Goal: Task Accomplishment & Management: Manage account settings

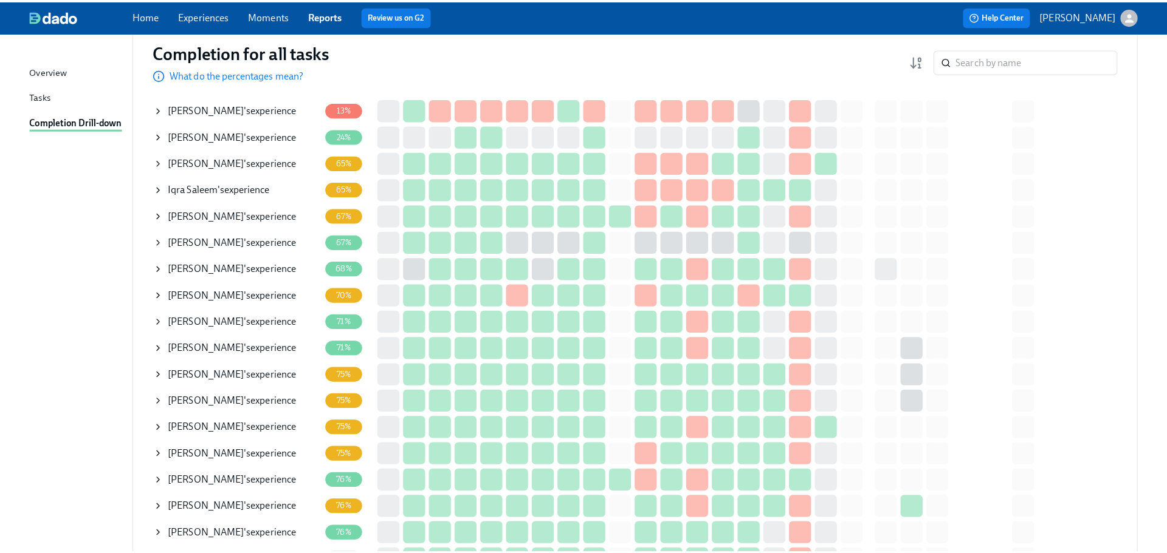
scroll to position [122, 0]
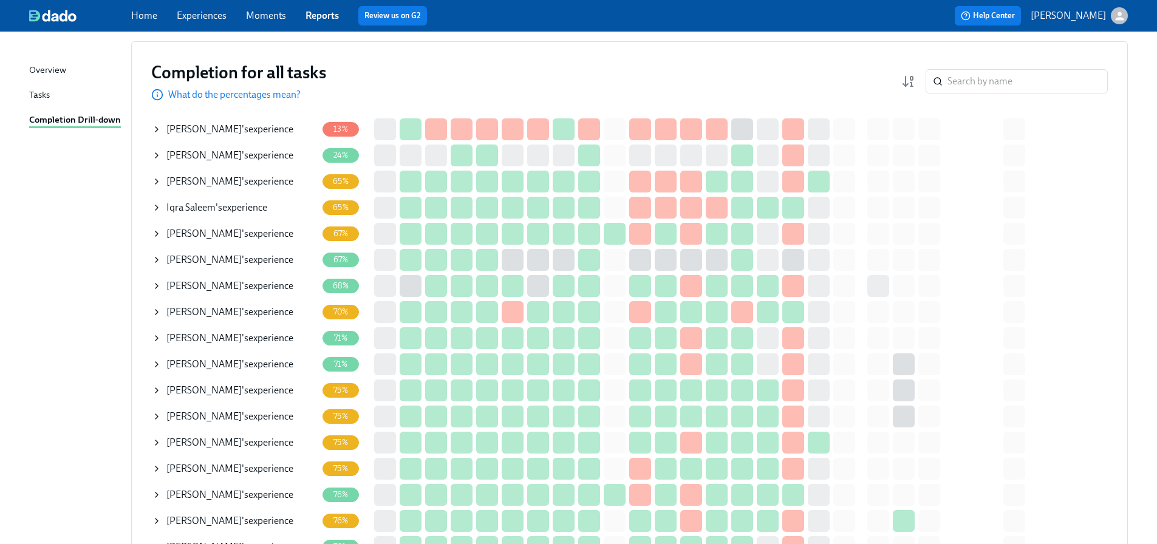
click at [154, 233] on icon at bounding box center [157, 234] width 10 height 10
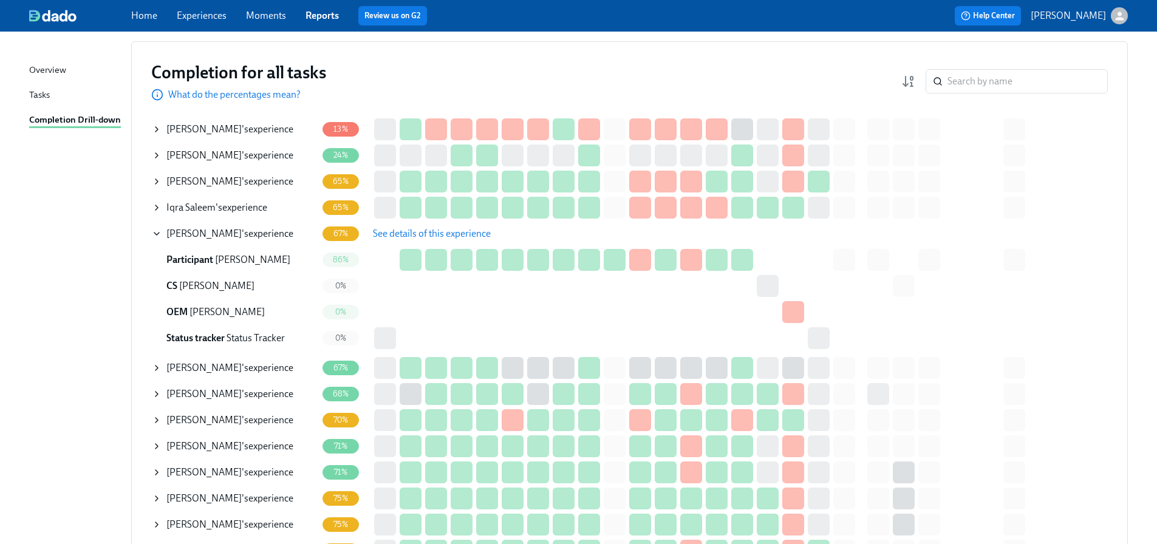
click at [436, 234] on span "See details of this experience" at bounding box center [432, 234] width 118 height 12
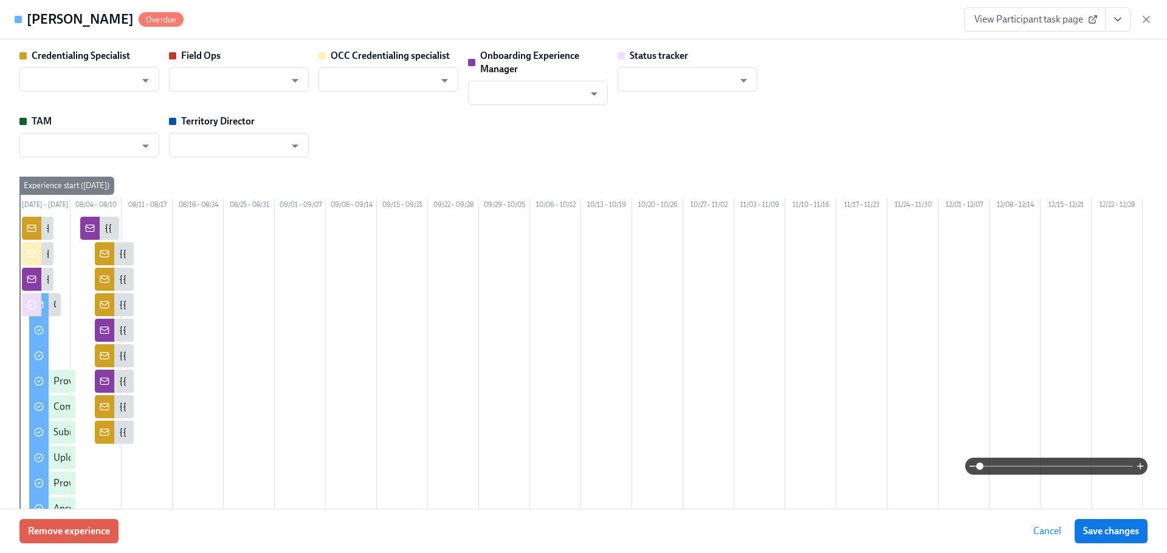
type input "[PERSON_NAME]"
type input "Status Tracker"
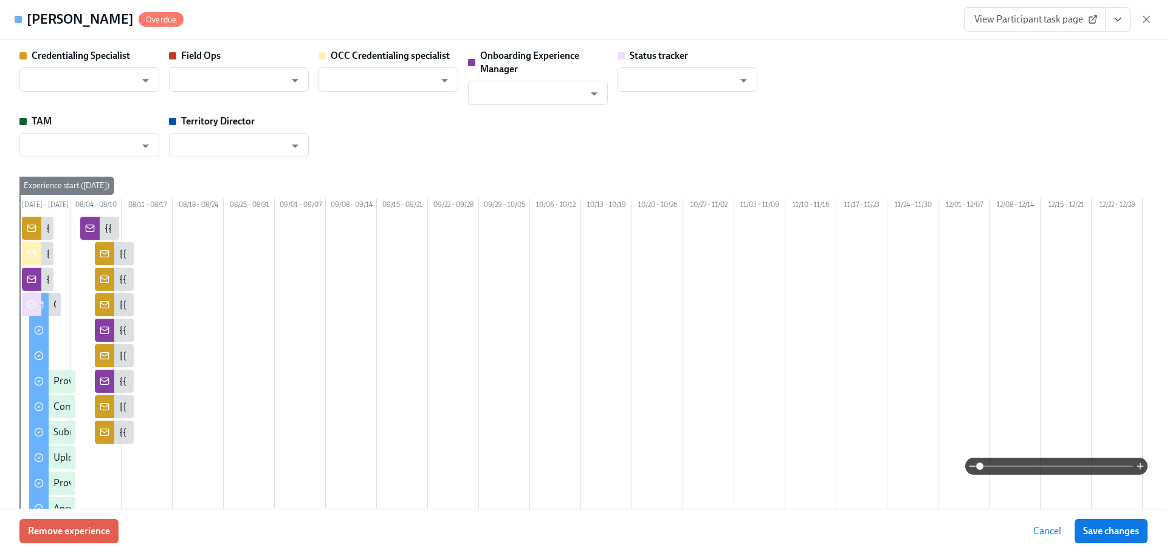
type input "[PERSON_NAME]"
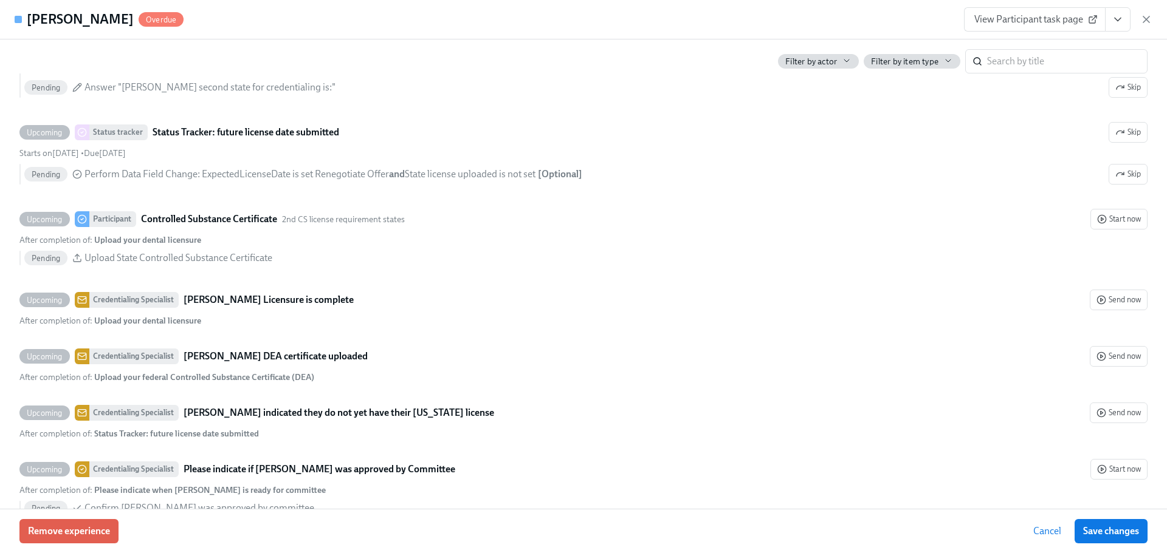
scroll to position [2856, 0]
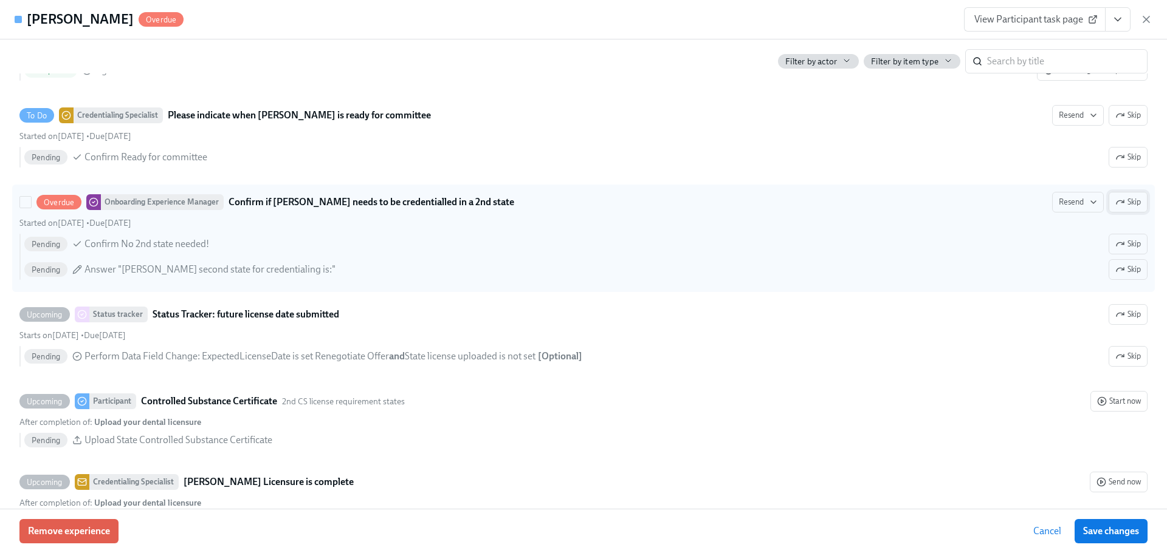
click at [1115, 207] on icon "button" at bounding box center [1120, 202] width 10 height 10
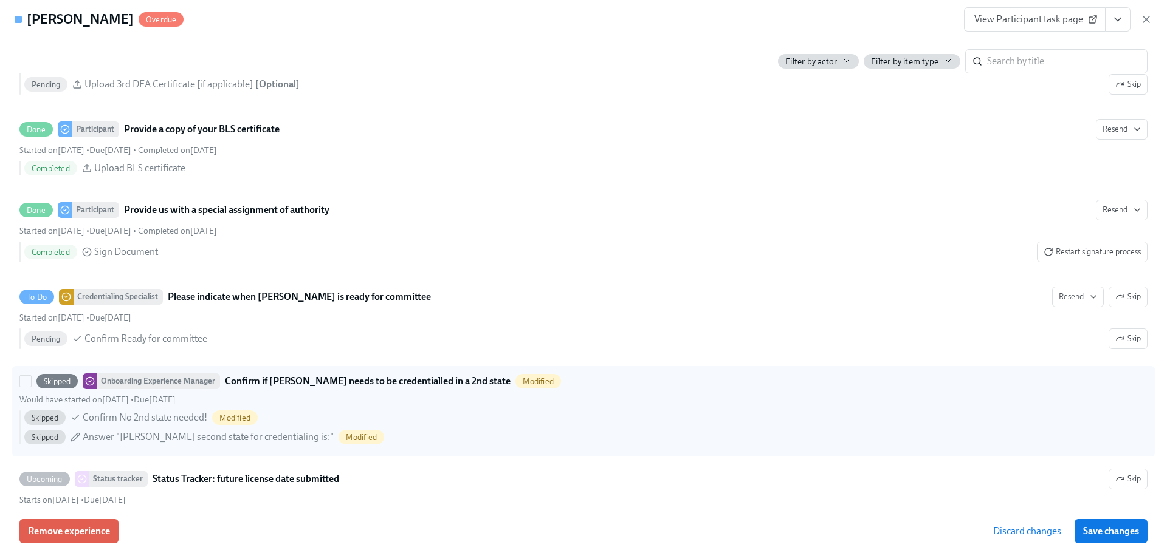
scroll to position [2673, 0]
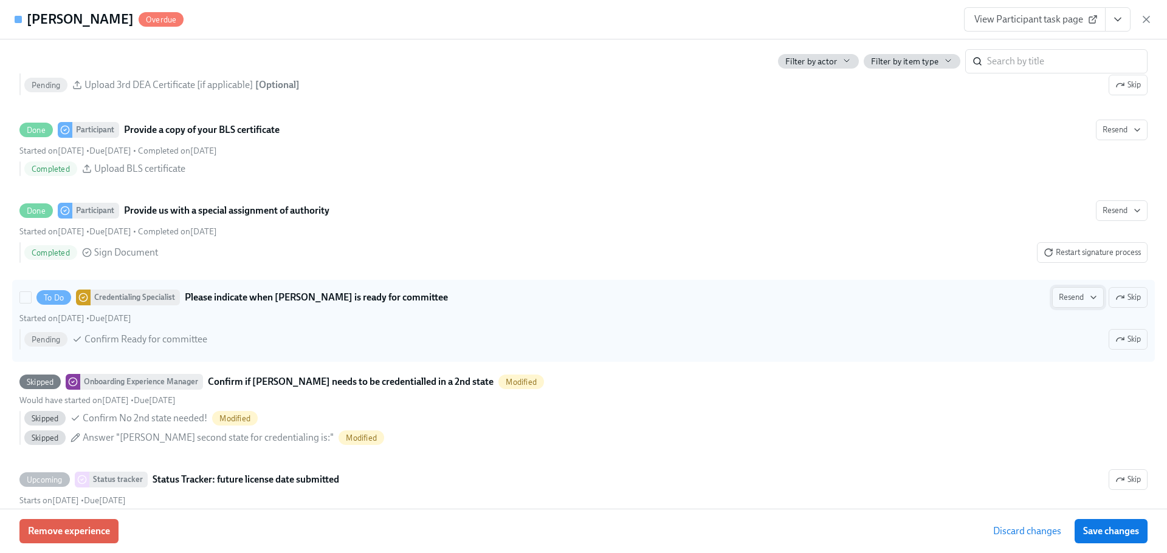
click at [1088, 303] on icon "button" at bounding box center [1093, 298] width 10 height 10
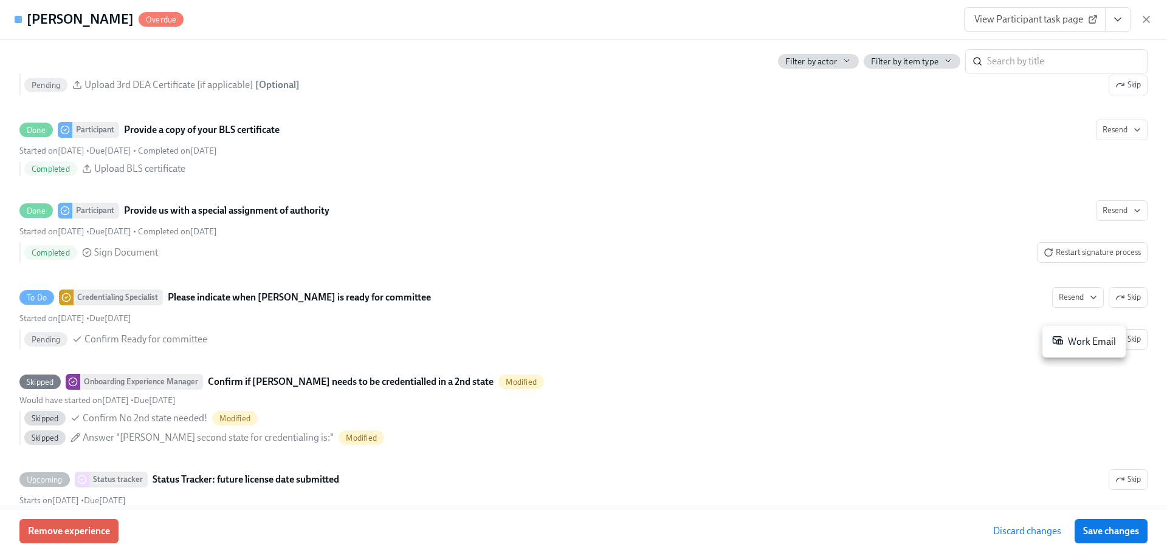
click at [1075, 341] on div "Work Email" at bounding box center [1084, 342] width 64 height 15
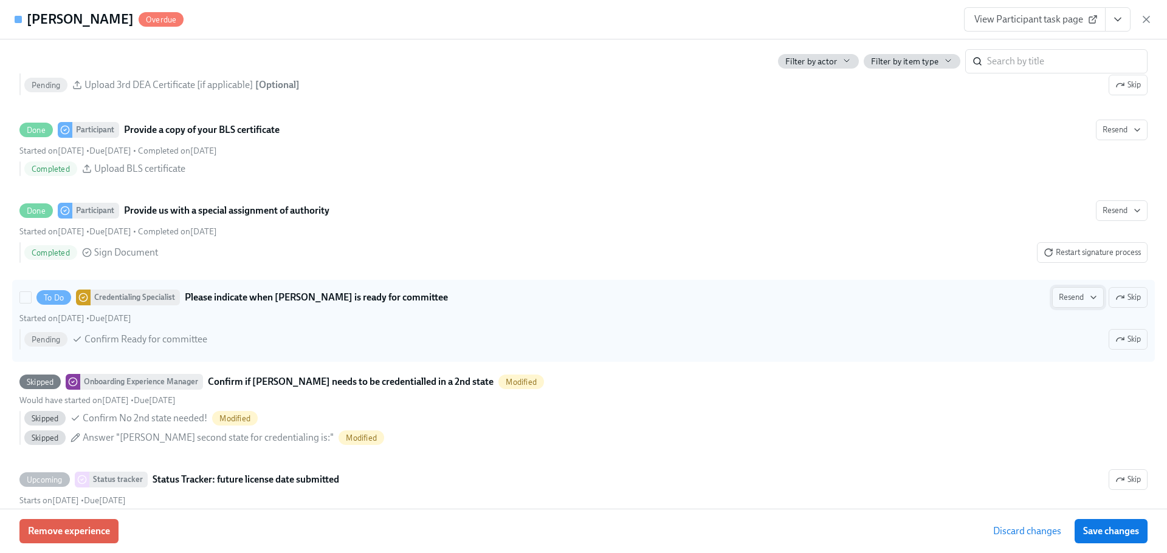
click at [1076, 304] on span "Resend" at bounding box center [1077, 298] width 38 height 12
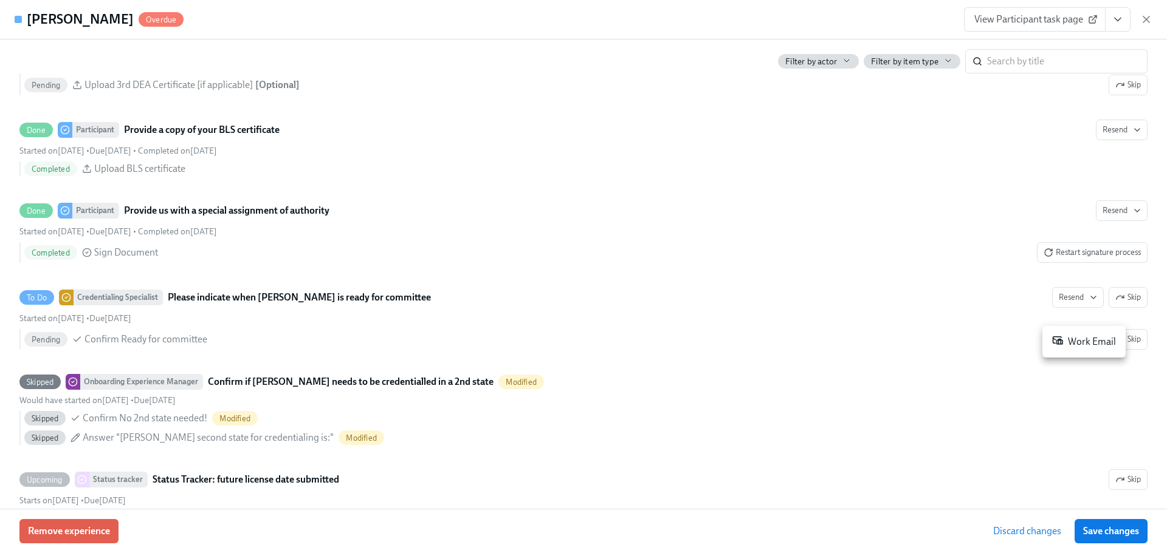
click at [1073, 343] on div "Work Email" at bounding box center [1084, 342] width 64 height 15
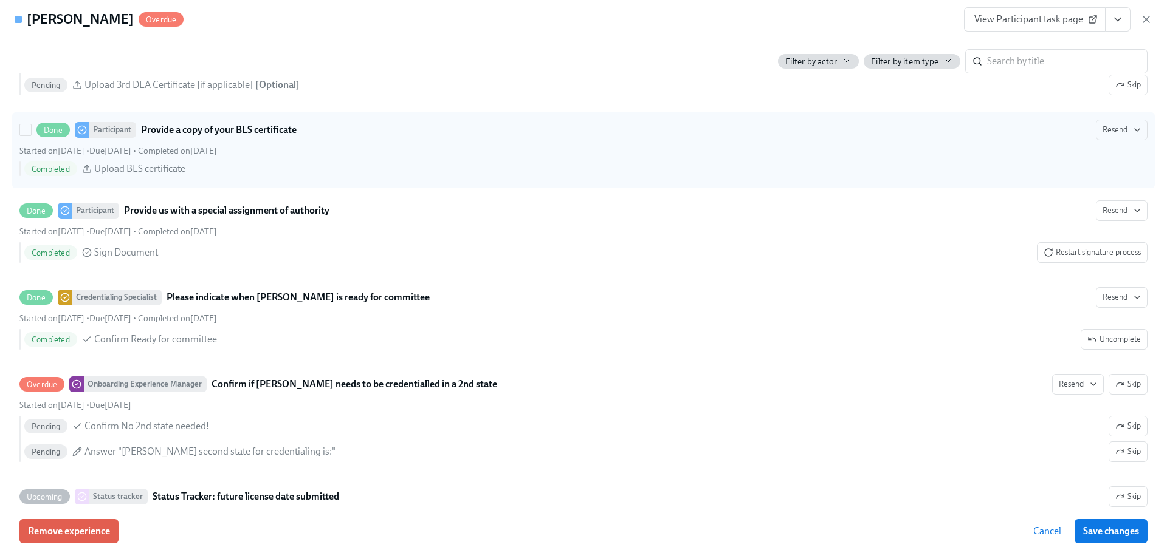
scroll to position [2491, 0]
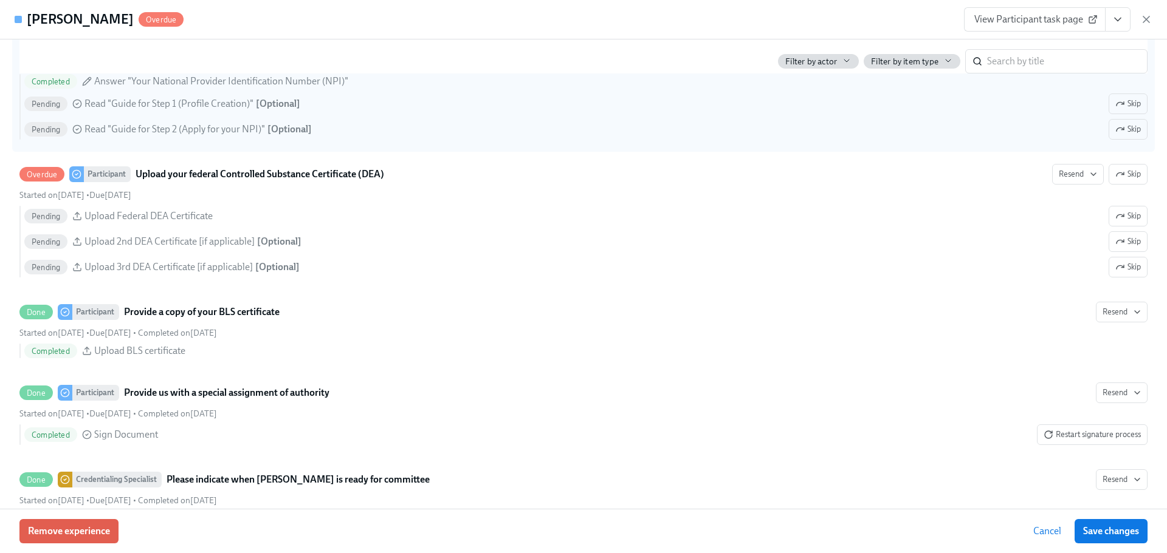
drag, startPoint x: 403, startPoint y: 145, endPoint x: 317, endPoint y: 133, distance: 86.4
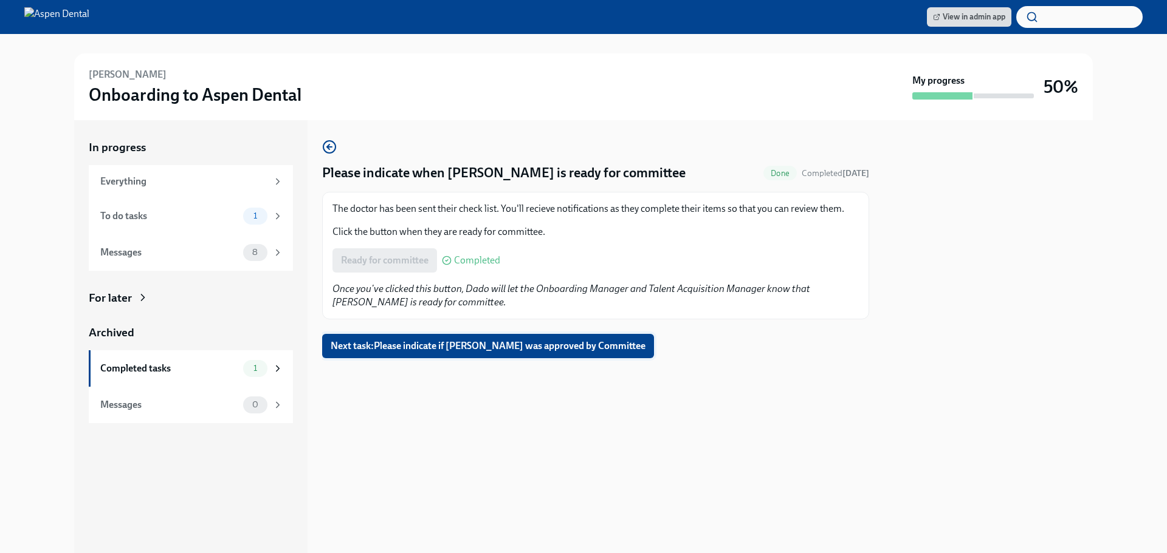
click at [385, 351] on span "Next task : Please indicate if Kane Jajieh was approved by Committee" at bounding box center [488, 346] width 315 height 12
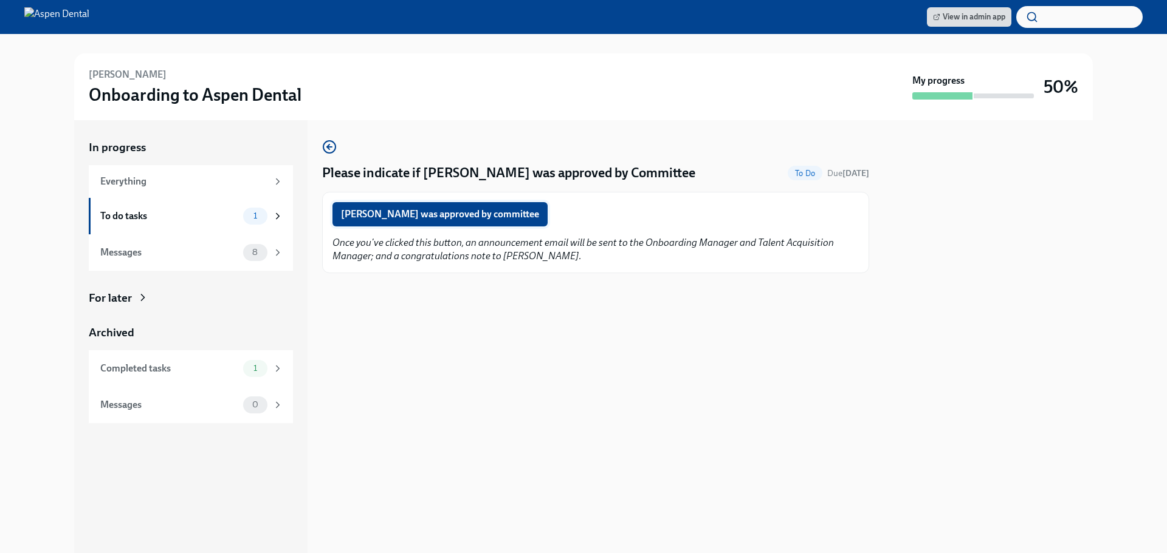
click at [371, 205] on button "Kane Jajieh was approved by committee" at bounding box center [439, 214] width 215 height 24
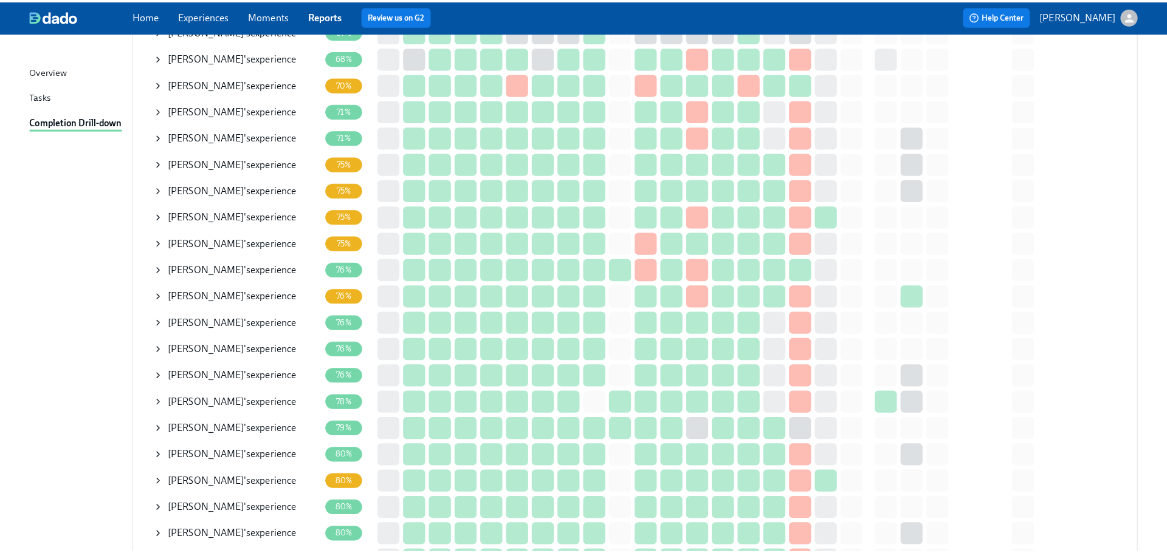
scroll to position [365, 0]
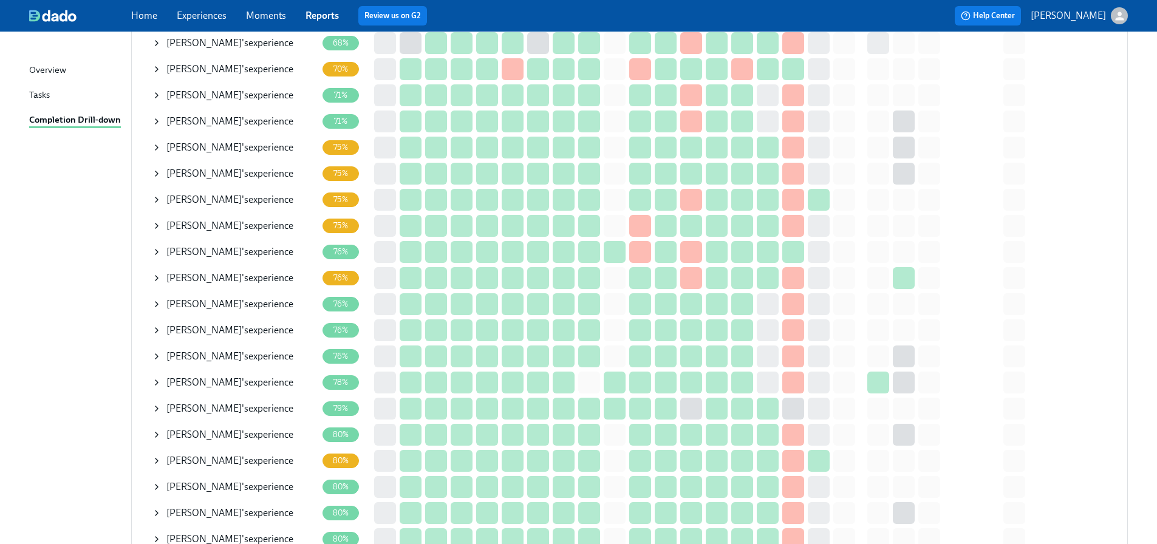
click at [163, 307] on div "Max Gonzales 's experience" at bounding box center [234, 304] width 165 height 24
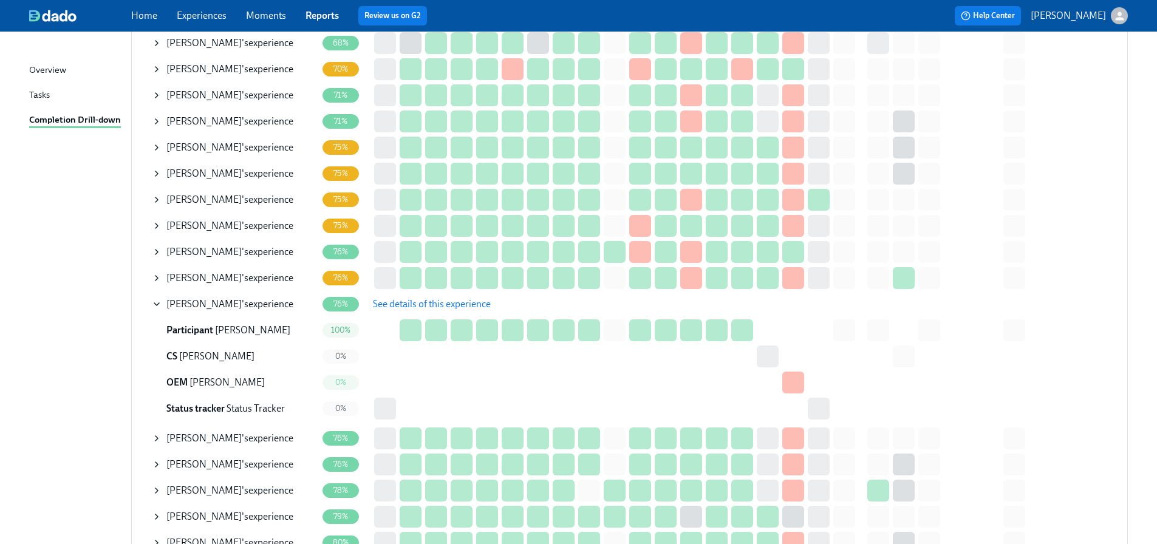
click at [407, 303] on span "See details of this experience" at bounding box center [432, 304] width 118 height 12
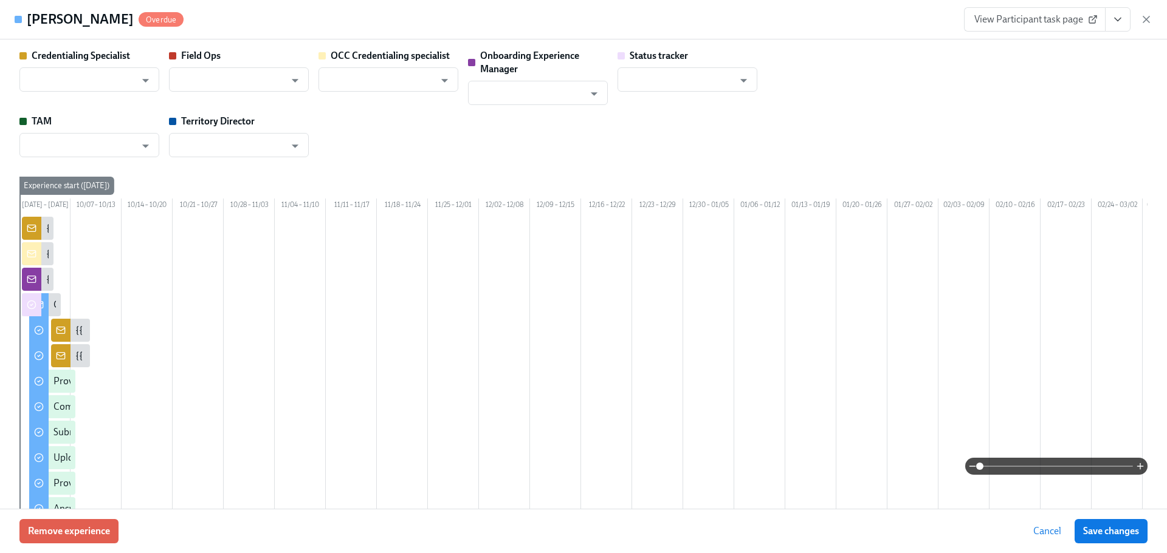
type input "[PERSON_NAME]"
type input "Status Tracker"
type input "[PERSON_NAME]"
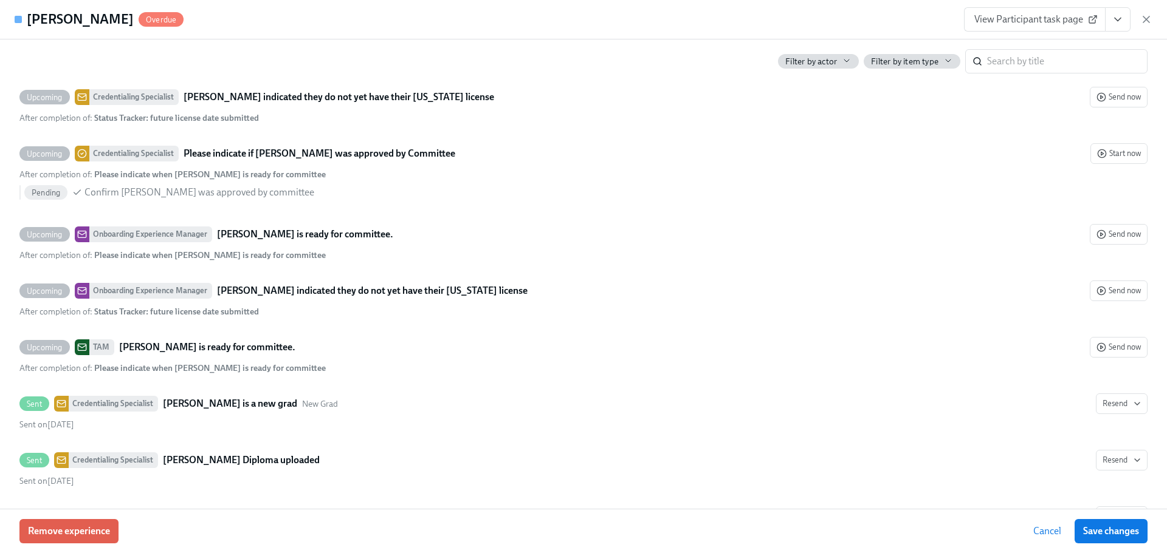
scroll to position [2856, 0]
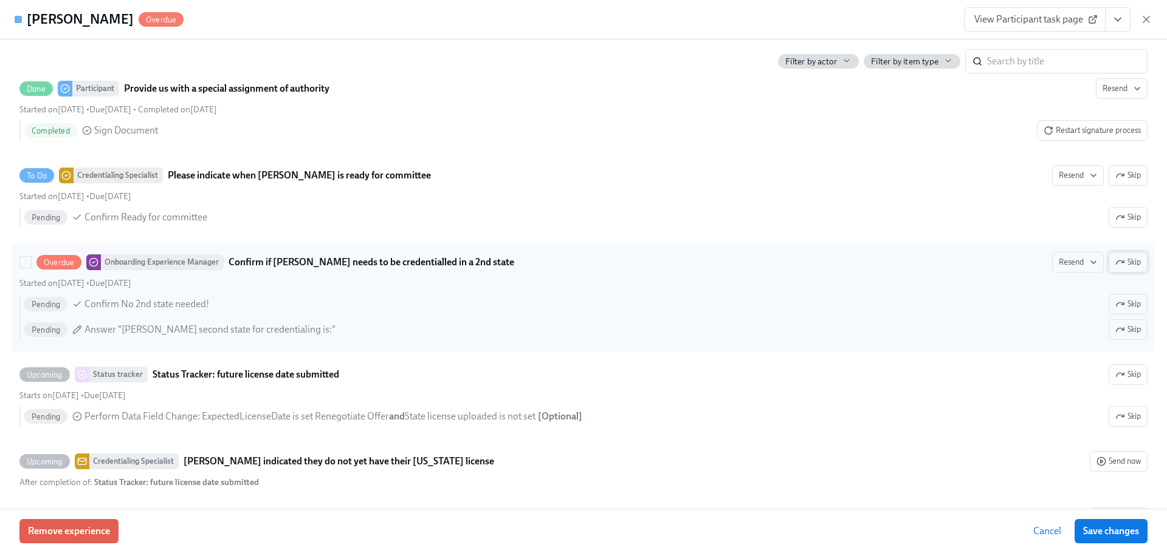
click at [1132, 273] on button "Skip" at bounding box center [1127, 262] width 39 height 21
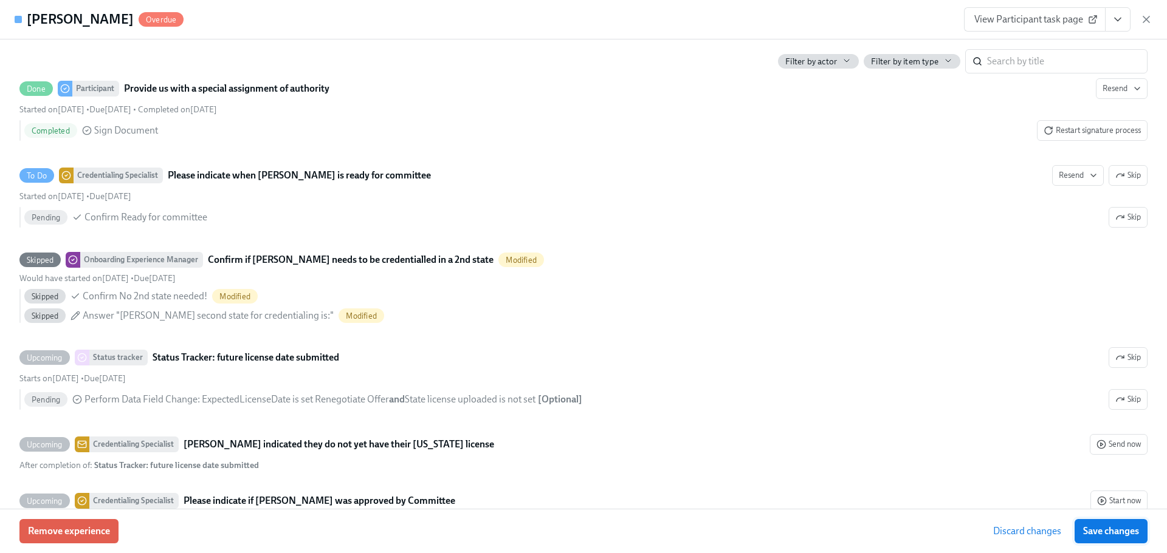
click at [1108, 529] on span "Save changes" at bounding box center [1111, 532] width 56 height 12
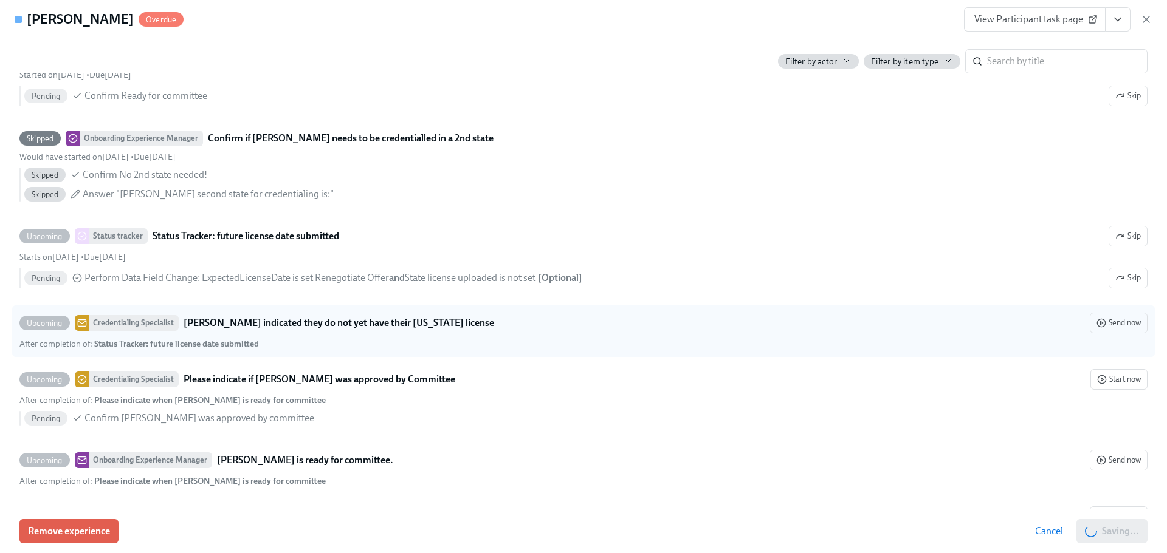
scroll to position [2916, 0]
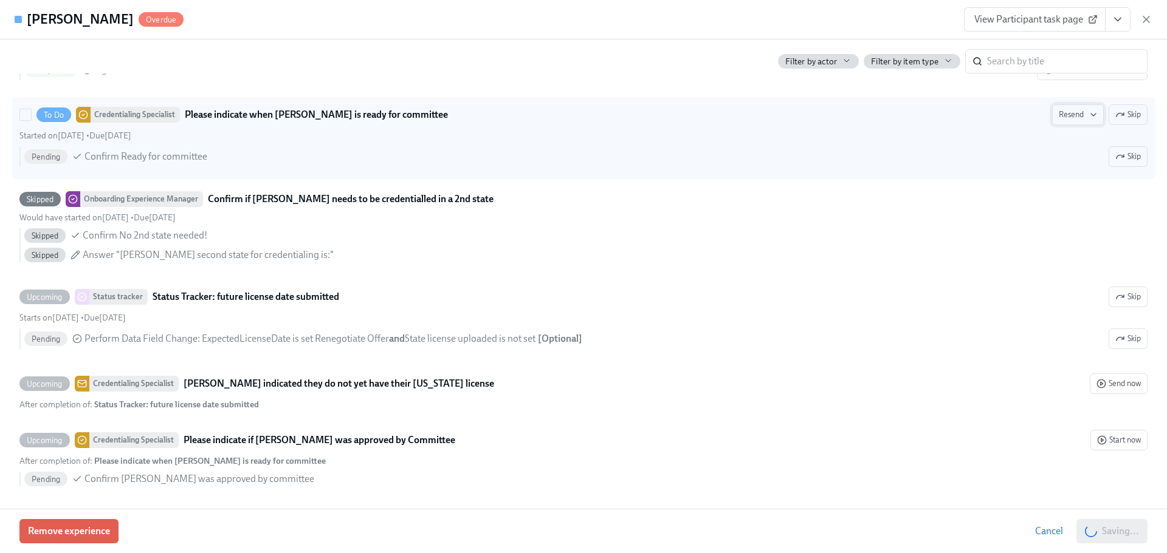
click at [1067, 125] on button "Resend" at bounding box center [1078, 115] width 52 height 21
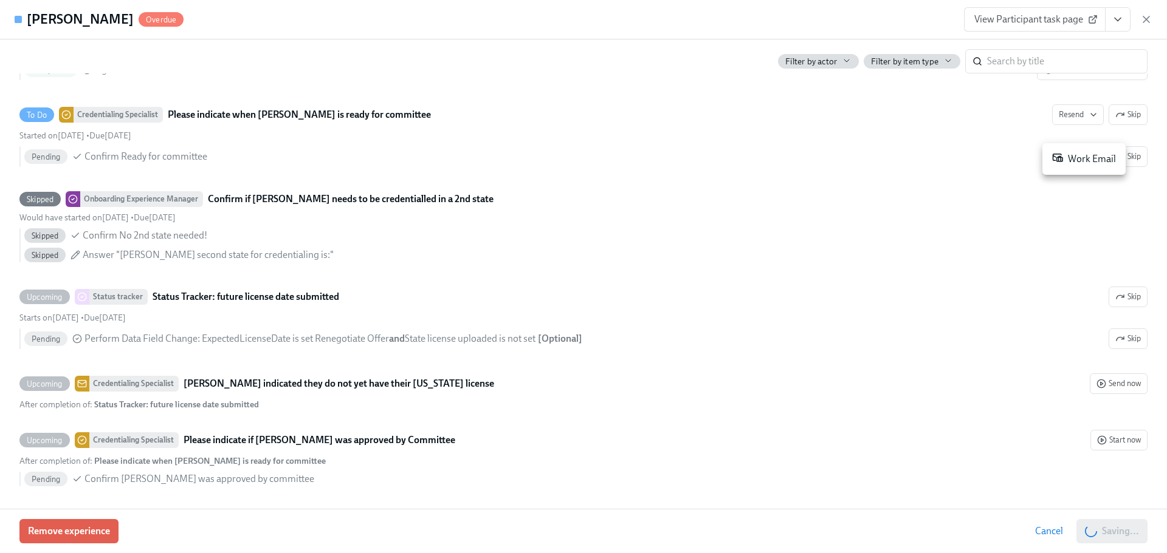
click at [1050, 156] on li "Work Email" at bounding box center [1083, 159] width 83 height 22
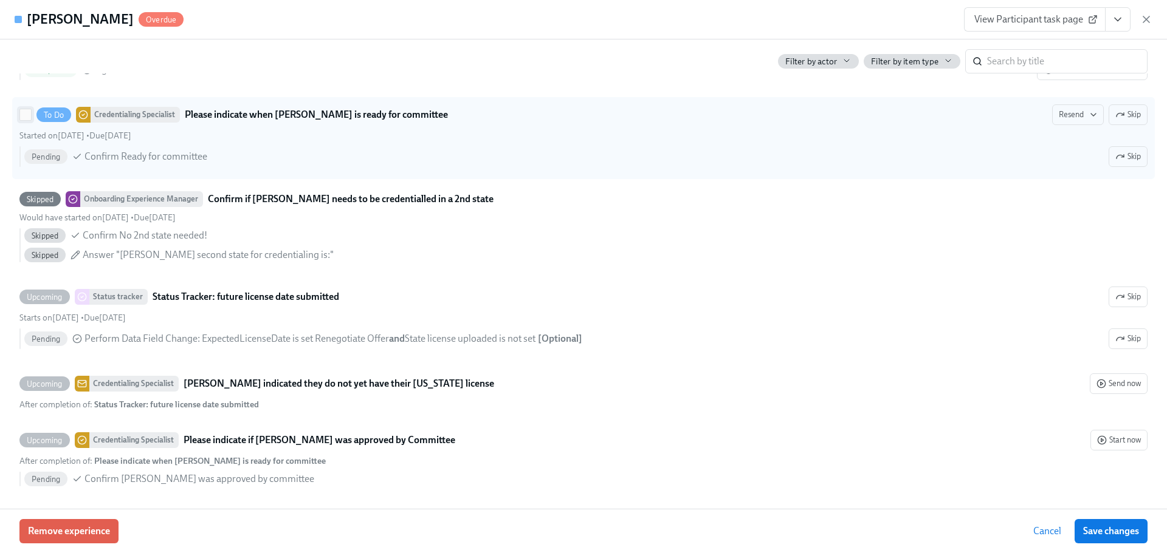
click at [28, 120] on input "To Do Credentialing Specialist Please indicate when Max Gonzales is ready for c…" at bounding box center [25, 114] width 11 height 11
checkbox input "true"
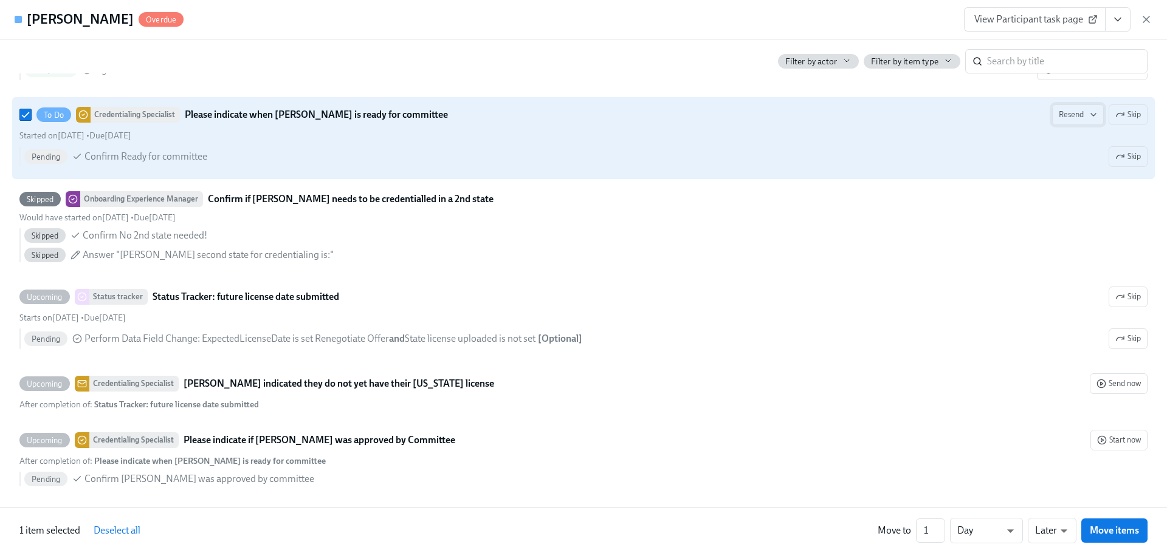
click at [1064, 121] on span "Resend" at bounding box center [1077, 115] width 38 height 12
click at [1057, 156] on icon at bounding box center [1057, 157] width 11 height 11
